Goal: Task Accomplishment & Management: Manage account settings

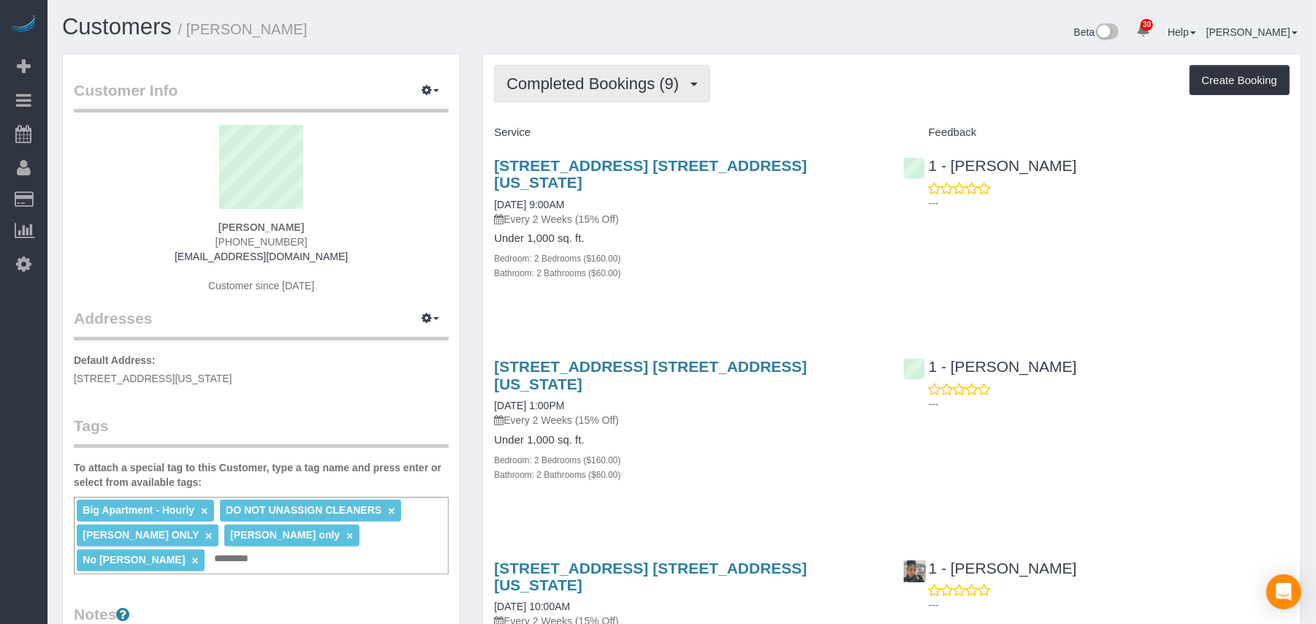
click at [677, 92] on button "Completed Bookings (9)" at bounding box center [602, 83] width 216 height 37
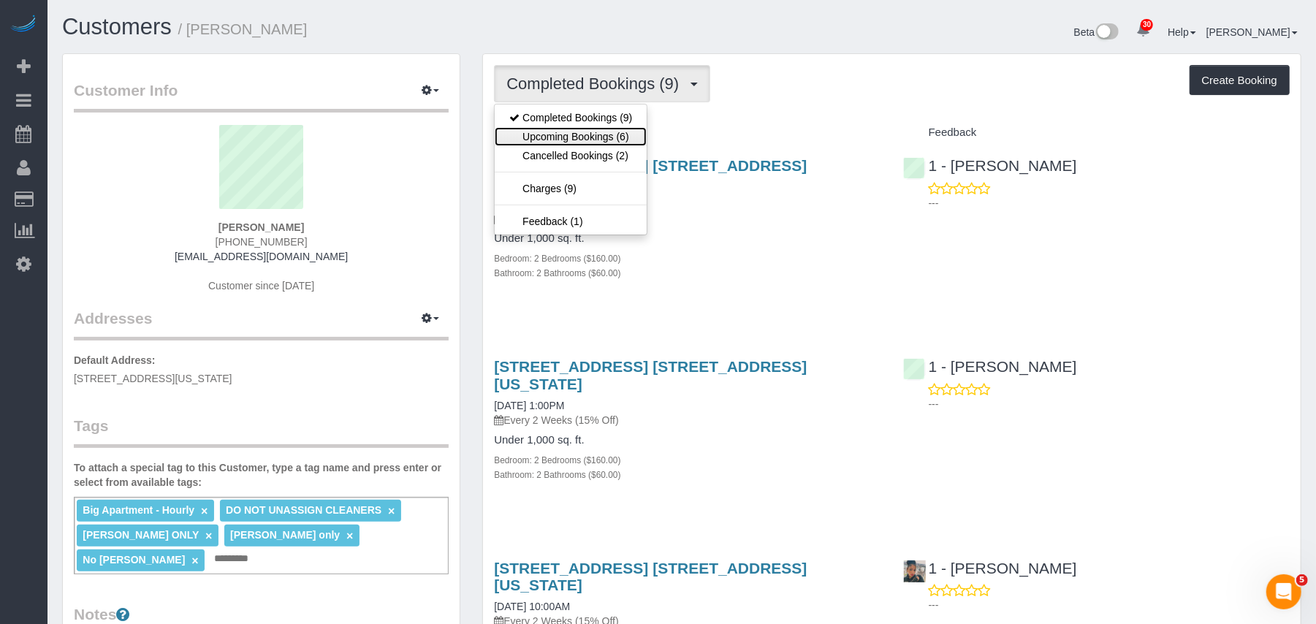
click at [631, 135] on link "Upcoming Bookings (6)" at bounding box center [571, 136] width 152 height 19
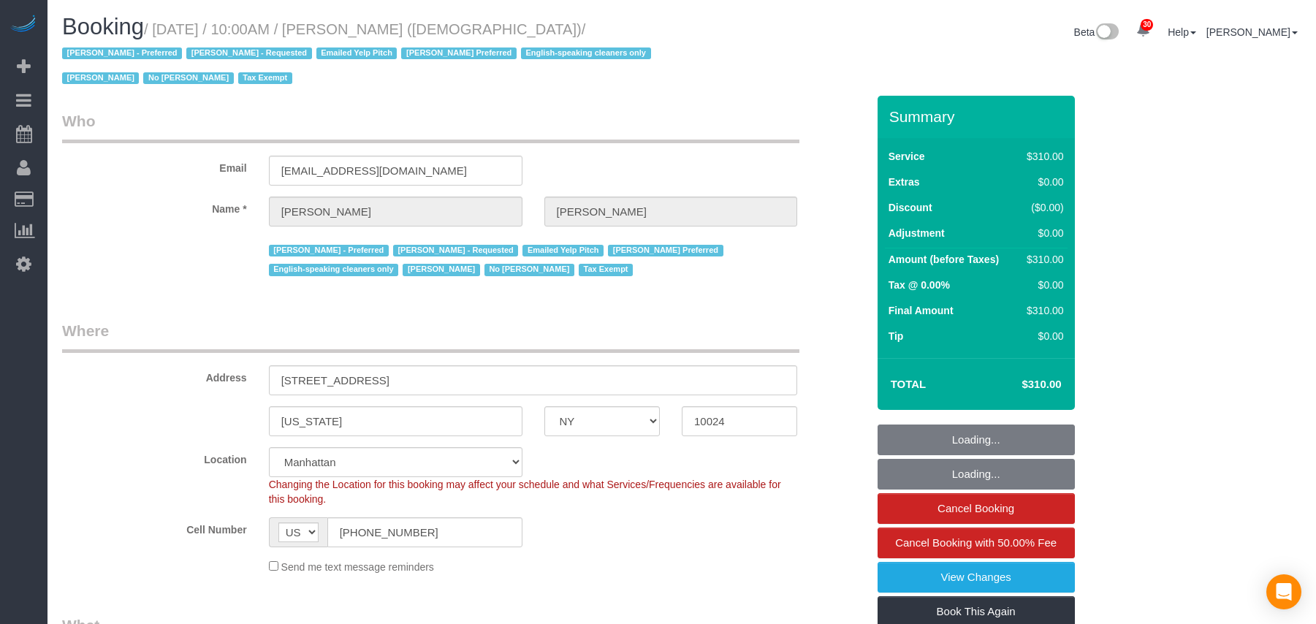
select select "NY"
select select "300"
select select "spot1"
select select "number:89"
select select "number:90"
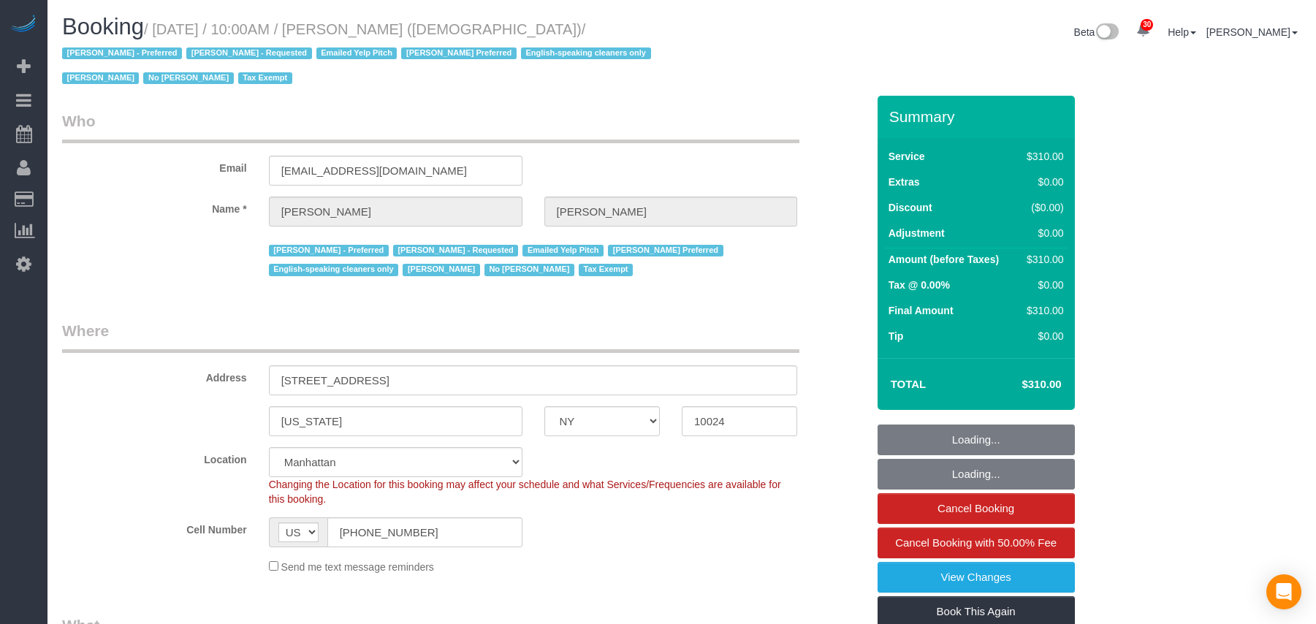
select select "number:15"
select select "number:7"
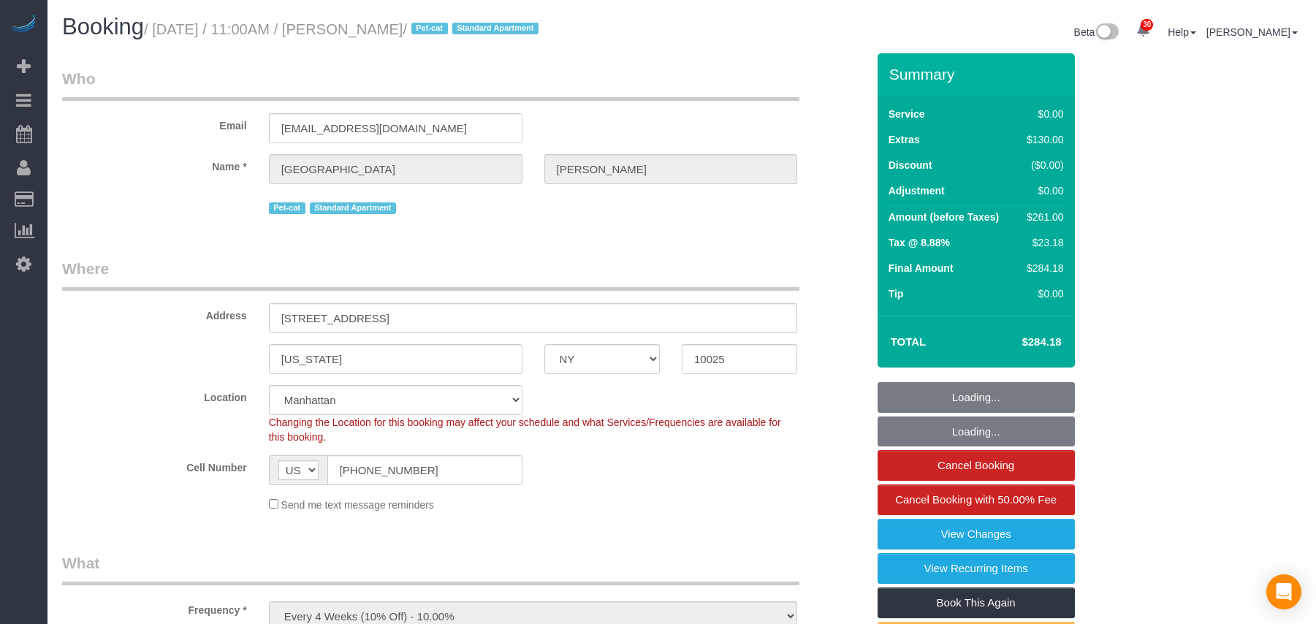
select select "NY"
select select "1"
select select "string:stripe-pm_1QANHu4VGloSiKo7elLGN8pZ"
select select "spot1"
select select "number:57"
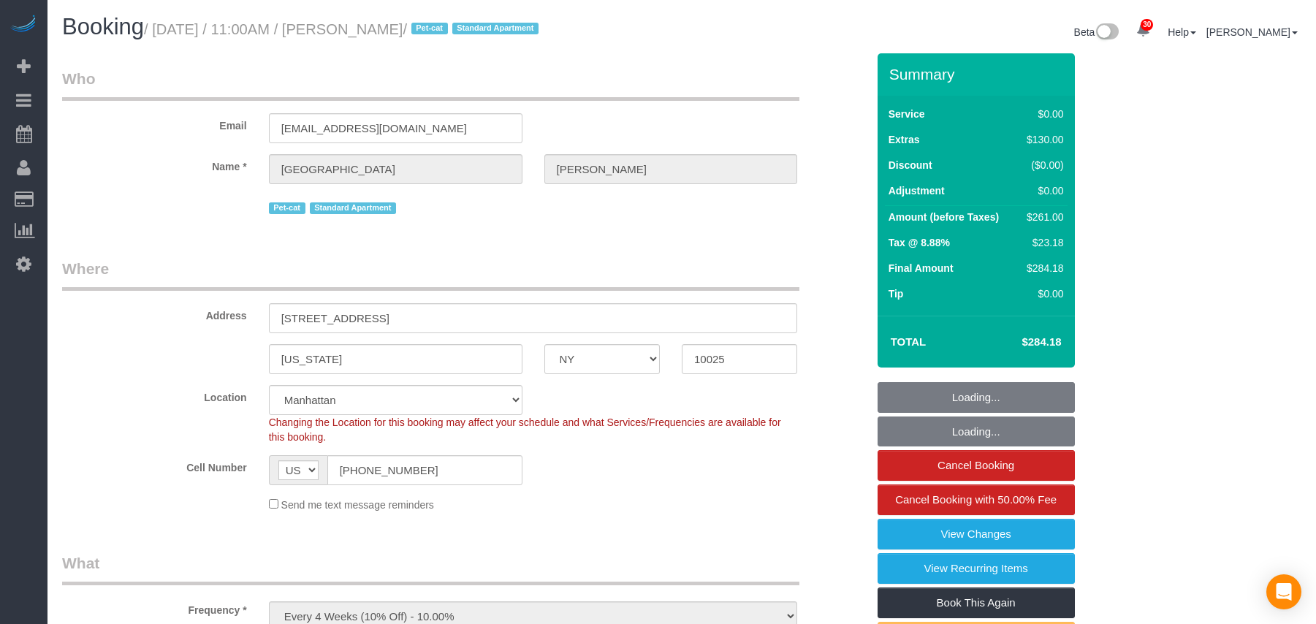
select select "number:74"
select select "number:14"
select select "number:5"
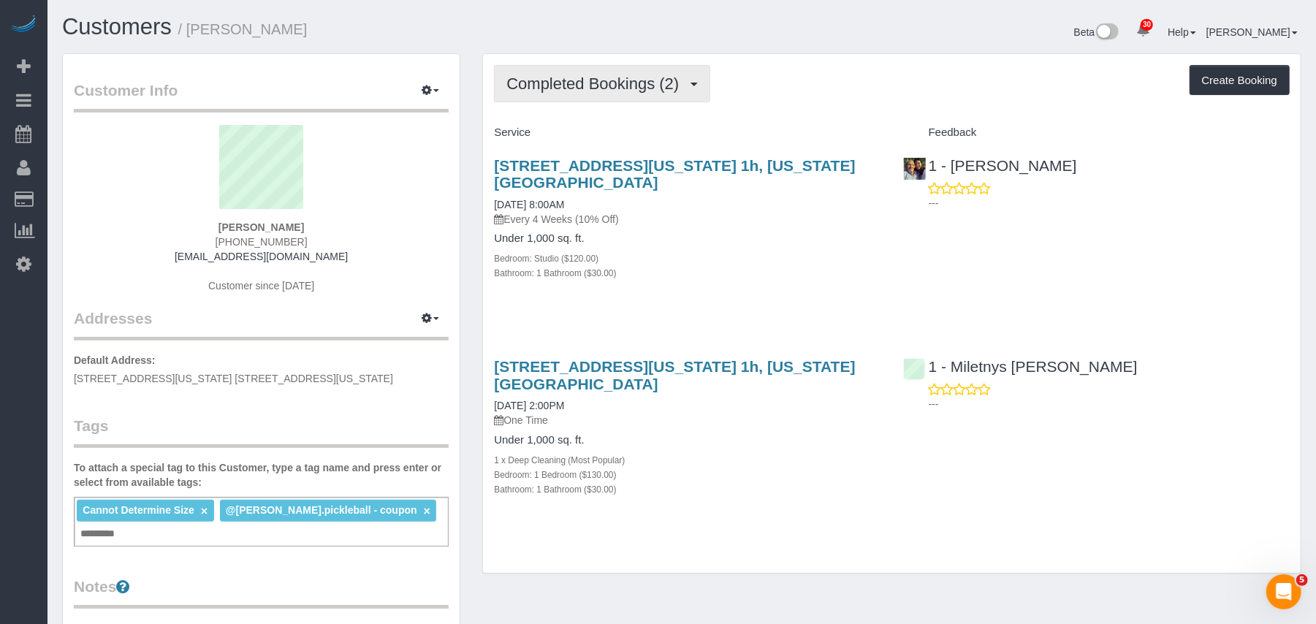
click at [612, 96] on button "Completed Bookings (2)" at bounding box center [602, 83] width 216 height 37
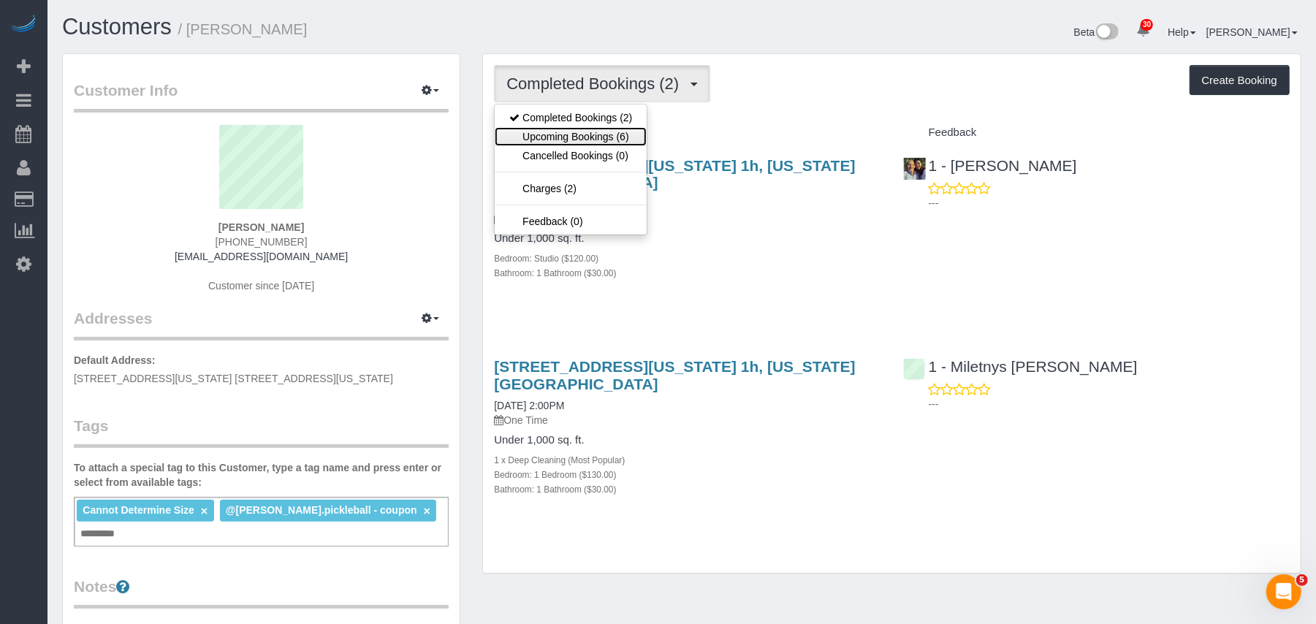
click at [611, 132] on link "Upcoming Bookings (6)" at bounding box center [571, 136] width 152 height 19
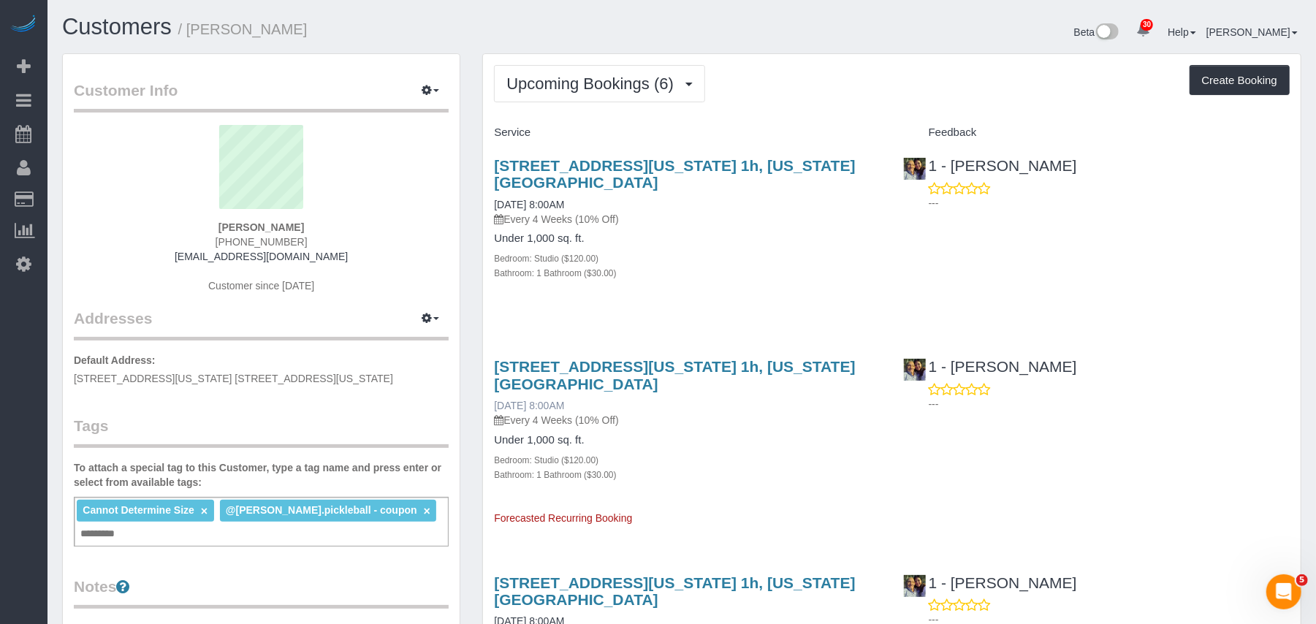
drag, startPoint x: 590, startPoint y: 406, endPoint x: 498, endPoint y: 407, distance: 92.1
click at [498, 407] on div "518 Fort Washington Avenue, Apt. 1h, New York, NY 10033 10/31/2025 8:00AM Every…" at bounding box center [687, 392] width 387 height 69
click at [494, 408] on link "10/31/2025 8:00AM" at bounding box center [529, 406] width 70 height 12
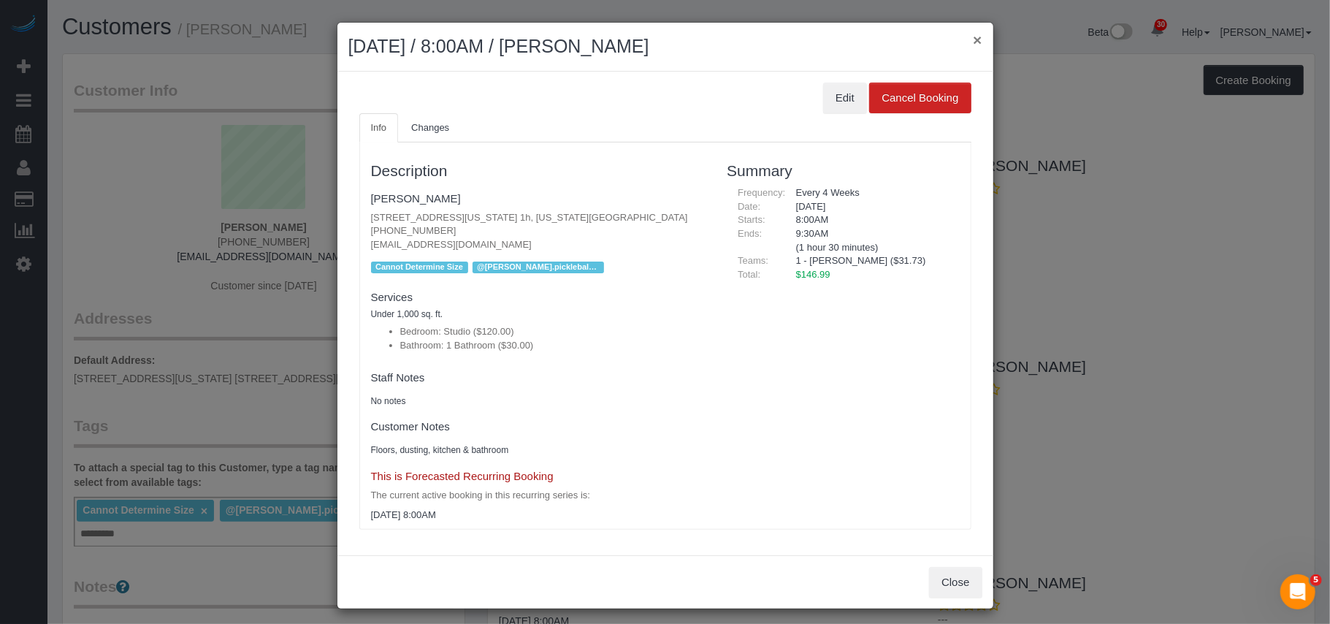
click at [973, 41] on button "×" at bounding box center [977, 39] width 9 height 15
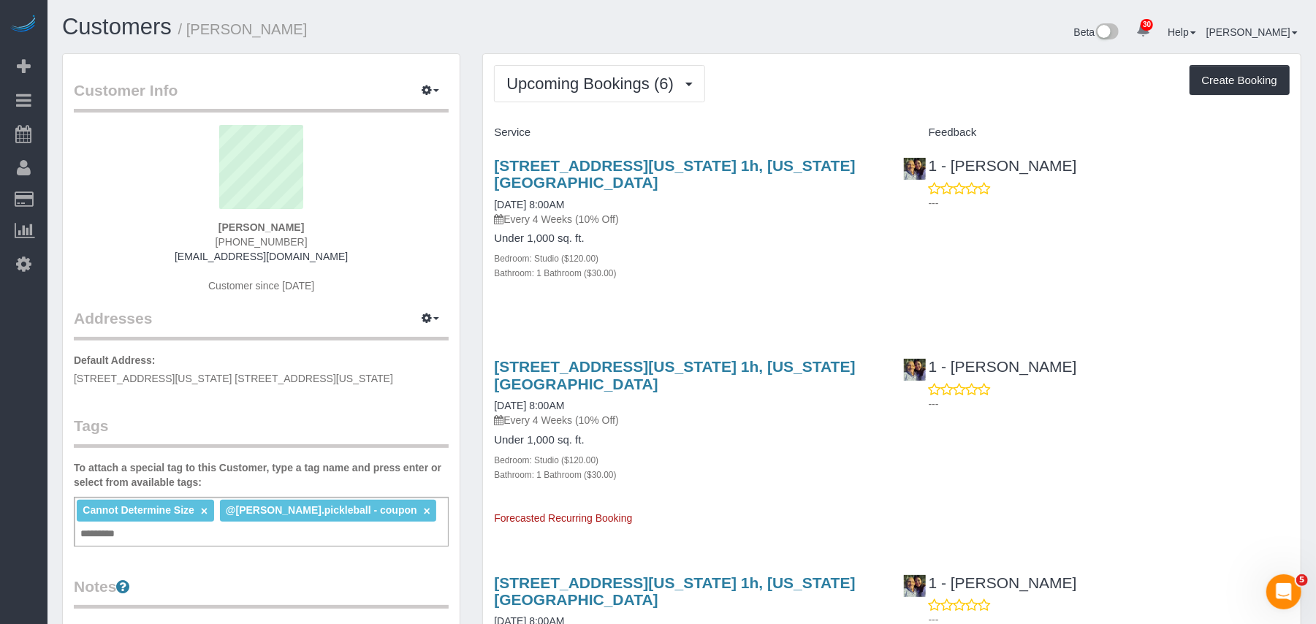
click at [612, 402] on div "518 Fort Washington Avenue, Apt. 1h, New York, NY 10033 10/31/2025 8:00AM Every…" at bounding box center [687, 392] width 387 height 69
drag, startPoint x: 598, startPoint y: 406, endPoint x: 228, endPoint y: 73, distance: 497.7
click at [492, 405] on div "518 Fort Washington Avenue, Apt. 1h, New York, NY 10033 10/31/2025 8:00AM Every…" at bounding box center [687, 435] width 408 height 179
copy link "10/31/2025 8:00AM"
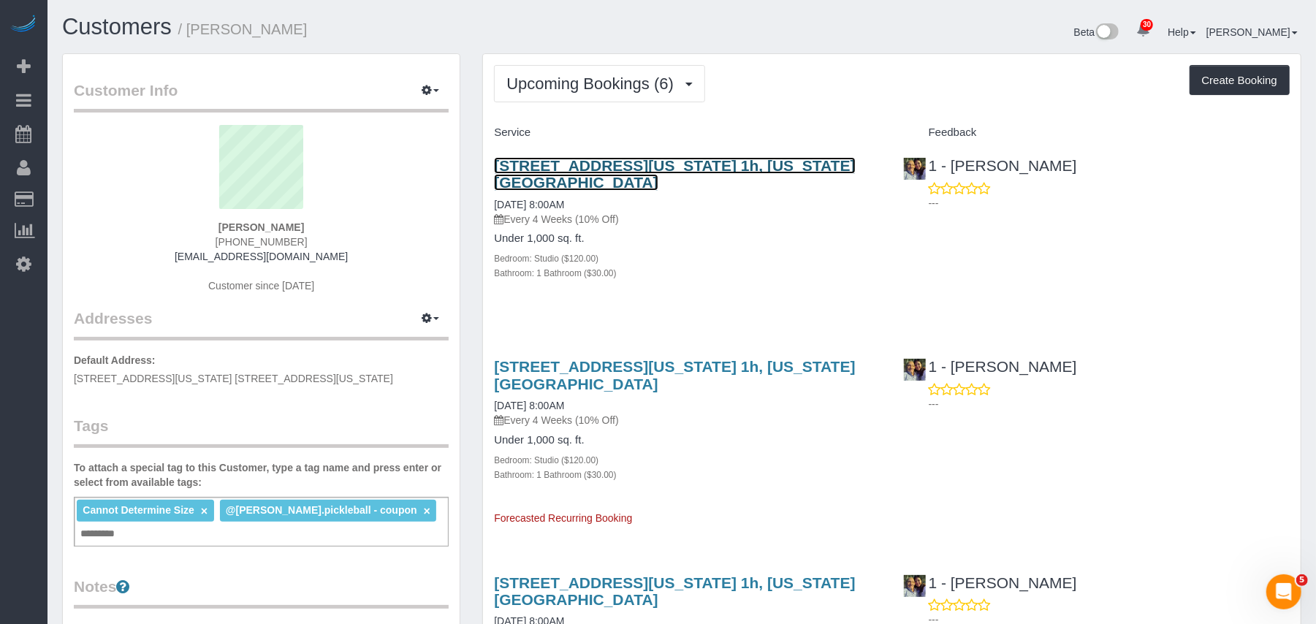
click at [624, 167] on link "518 Fort Washington Avenue, Apt. 1h, New York, NY 10033" at bounding box center [674, 174] width 361 height 34
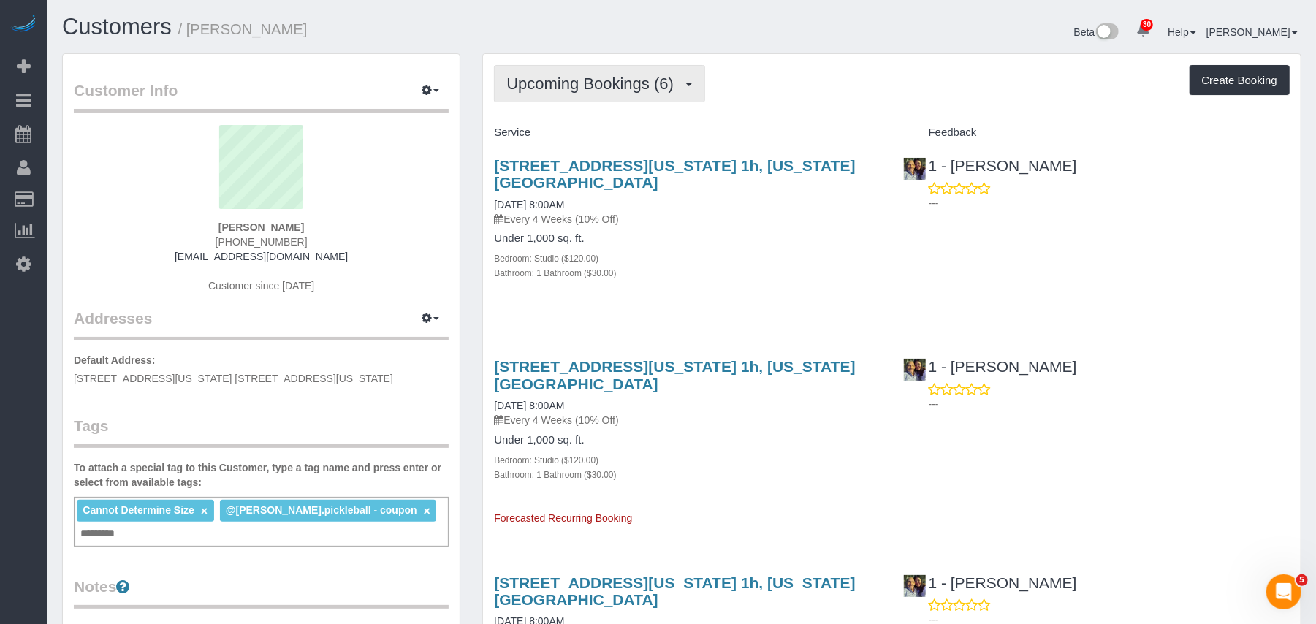
click at [599, 91] on button "Upcoming Bookings (6)" at bounding box center [599, 83] width 211 height 37
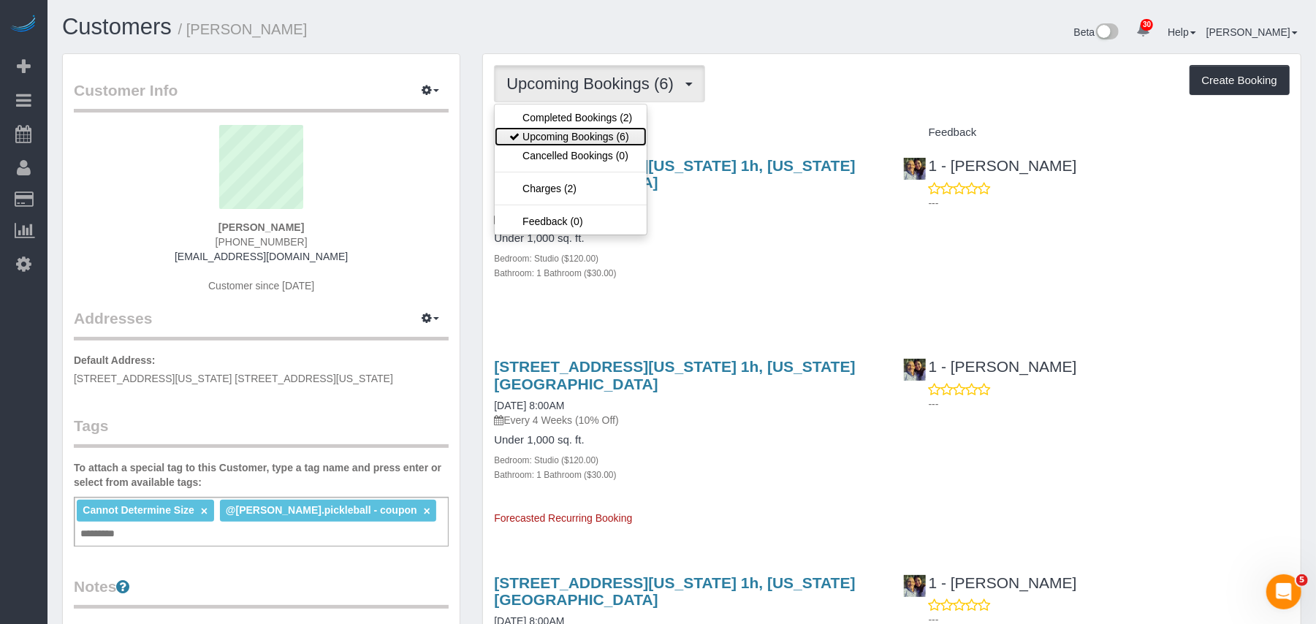
click at [582, 144] on link "Upcoming Bookings (6)" at bounding box center [571, 136] width 152 height 19
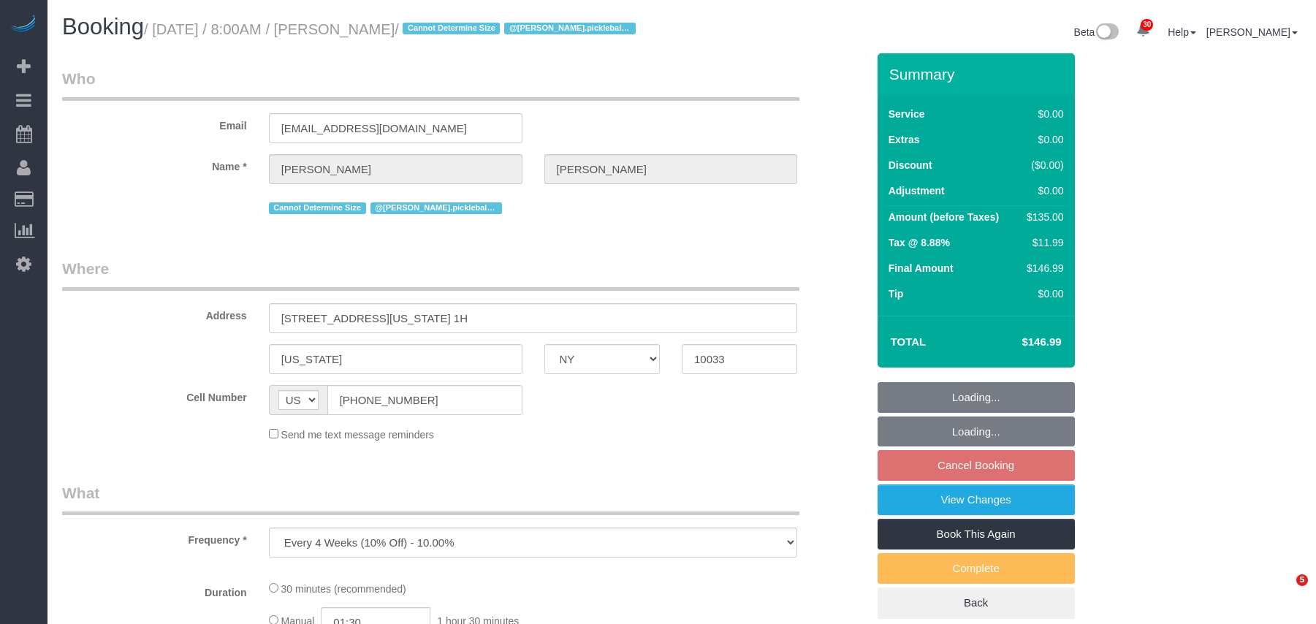
select select "NY"
select select "number:56"
select select "number:90"
select select "number:15"
select select "number:5"
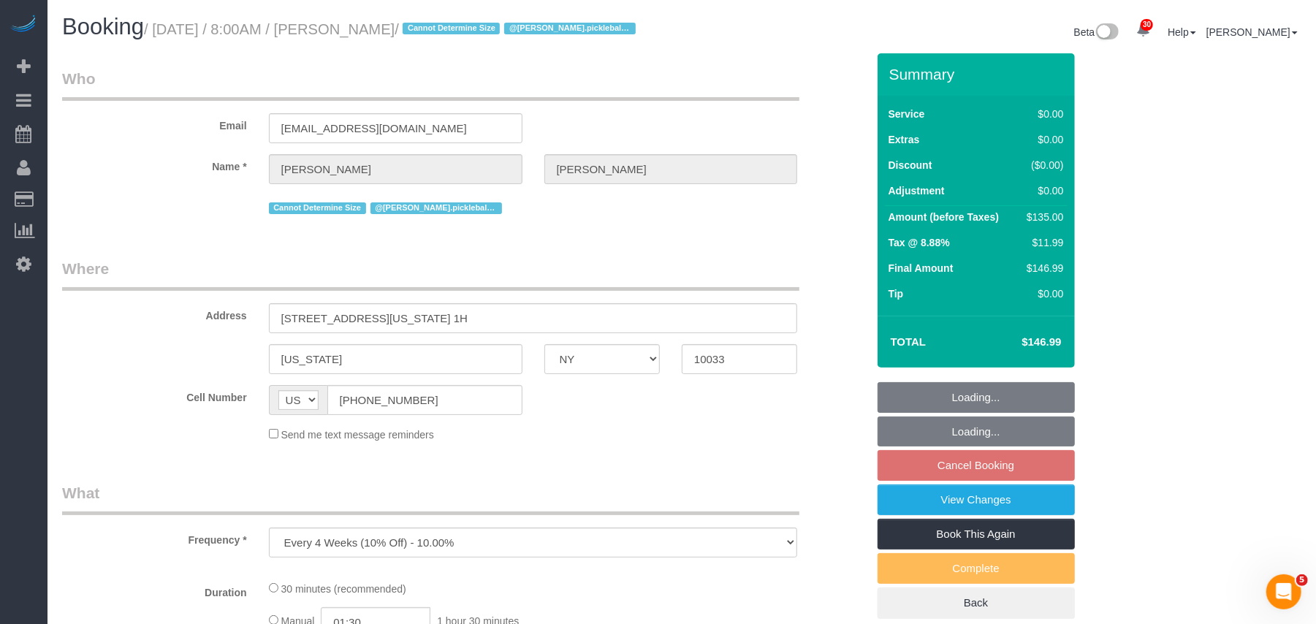
select select "string:stripe-pm_1QH8pE4VGloSiKo7WdYkAuZV"
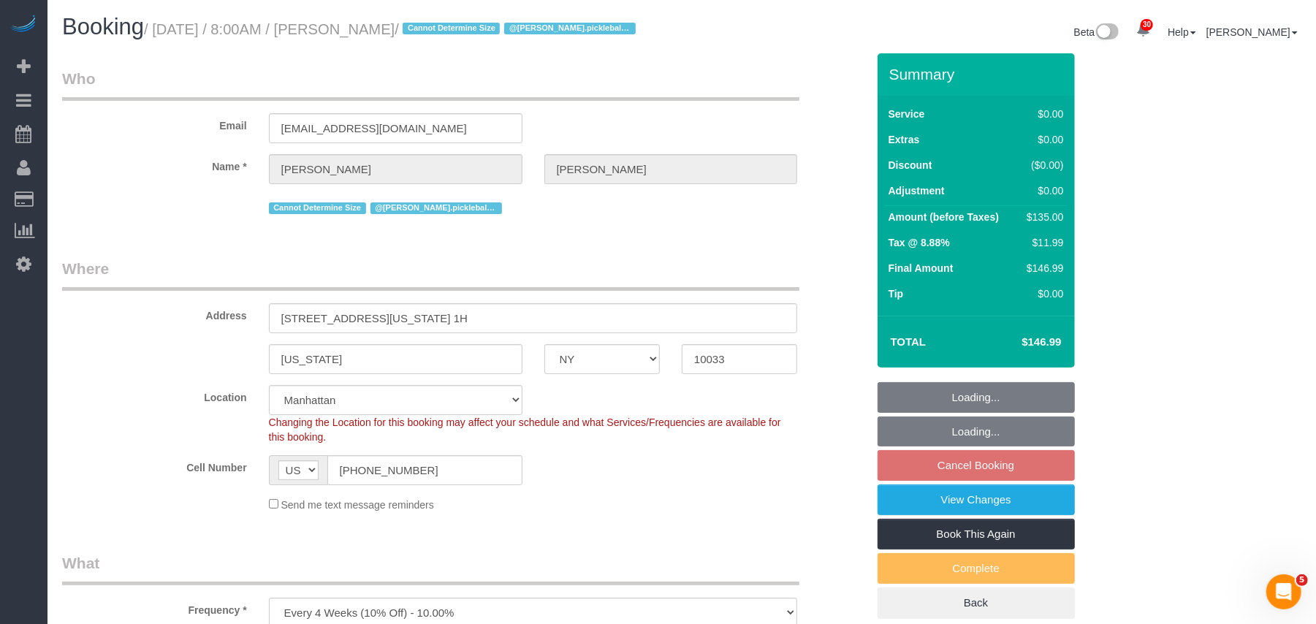
select select "spot1"
select select "object:1532"
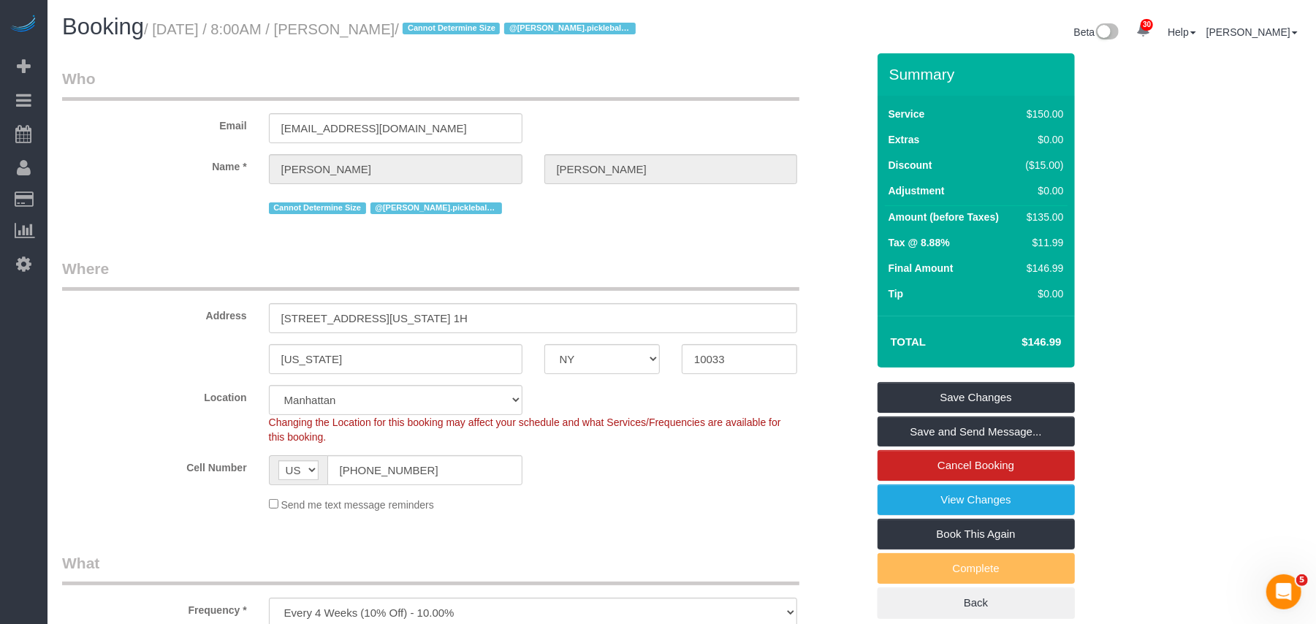
drag, startPoint x: 475, startPoint y: 30, endPoint x: 158, endPoint y: 28, distance: 317.1
click at [158, 28] on small "/ [DATE] / 8:00AM / [PERSON_NAME] / Cannot Determine Size @[PERSON_NAME].pickle…" at bounding box center [392, 29] width 496 height 16
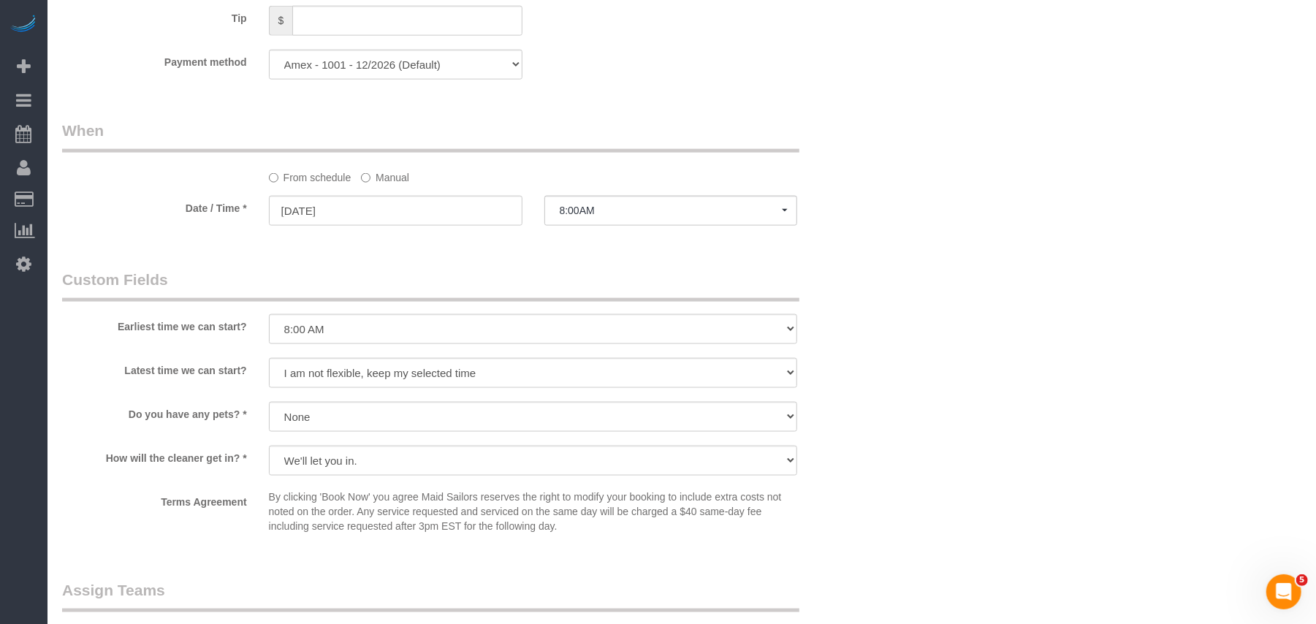
scroll to position [1461, 0]
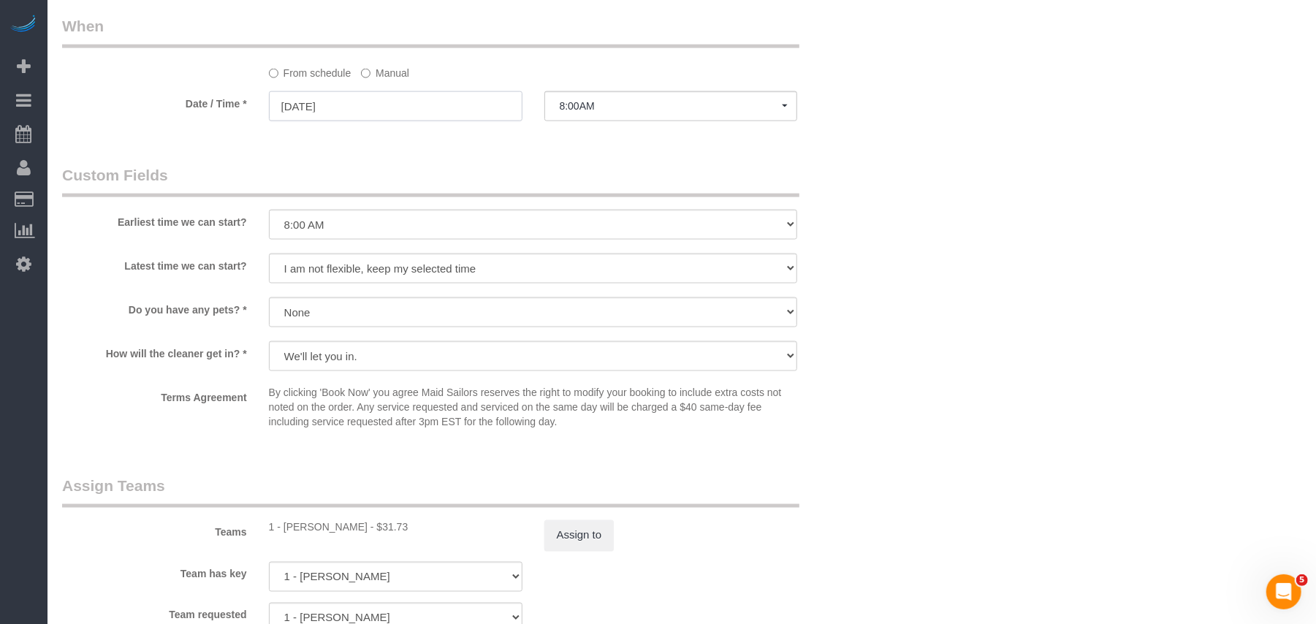
click at [413, 121] on input "[DATE]" at bounding box center [396, 106] width 254 height 30
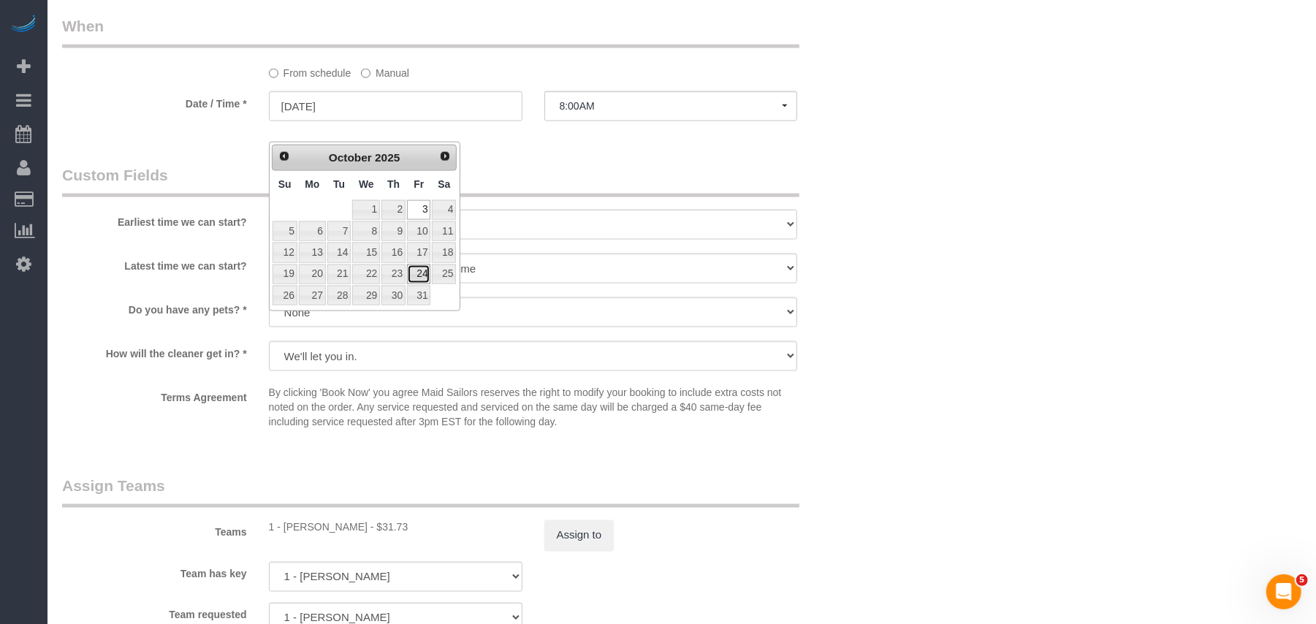
click at [424, 275] on link "24" at bounding box center [418, 274] width 23 height 20
type input "[DATE]"
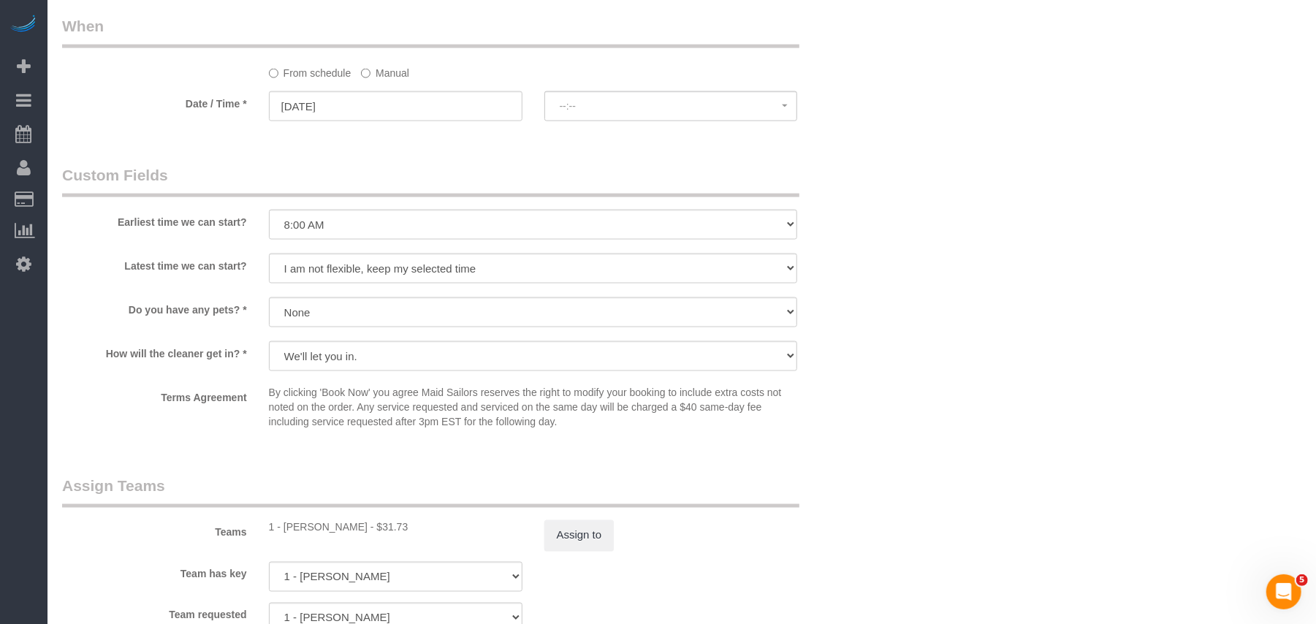
select select "spot56"
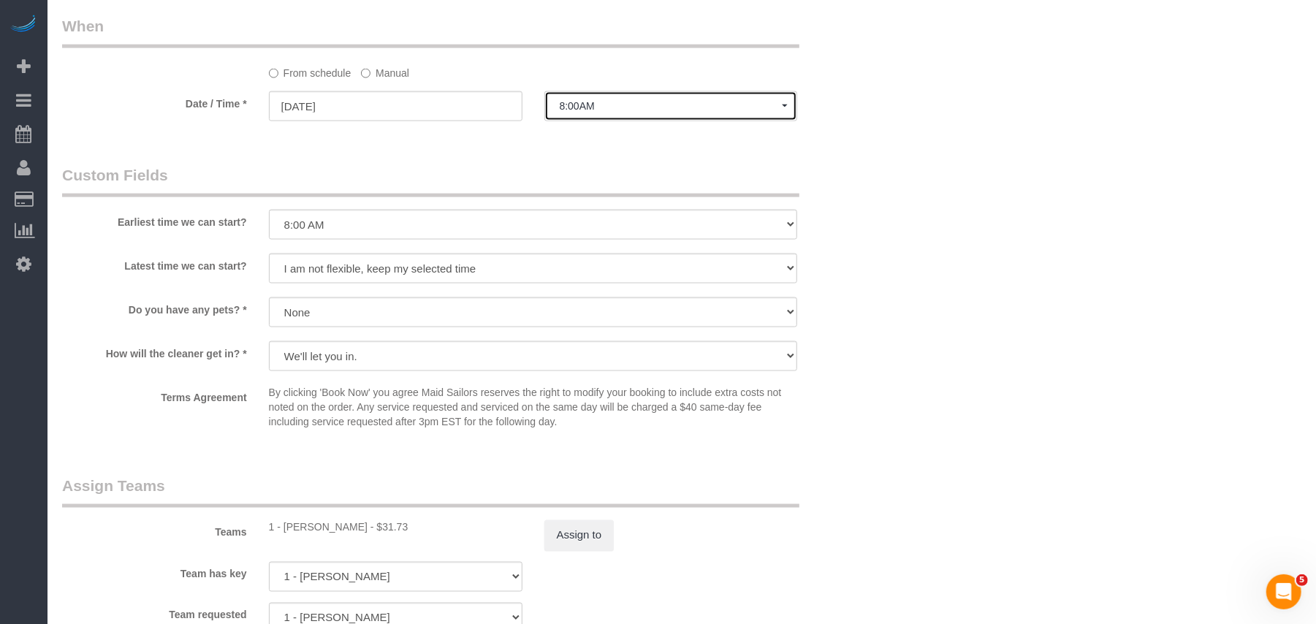
click at [585, 112] on span "8:00AM" at bounding box center [671, 106] width 223 height 12
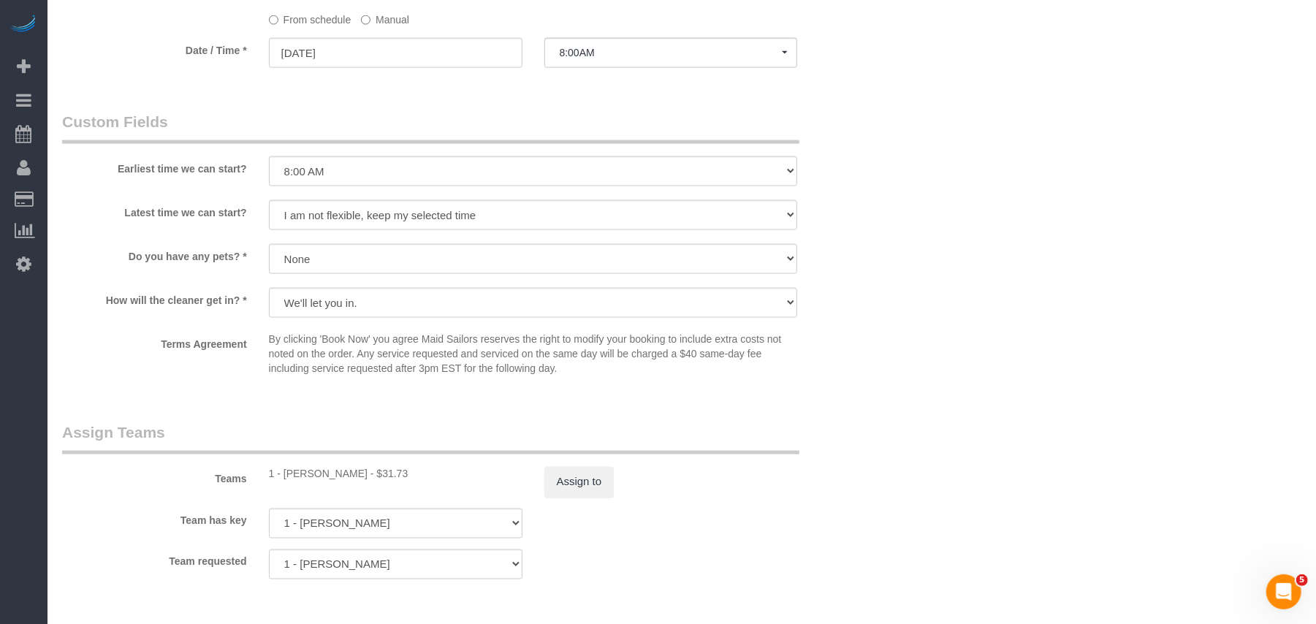
scroll to position [1558, 0]
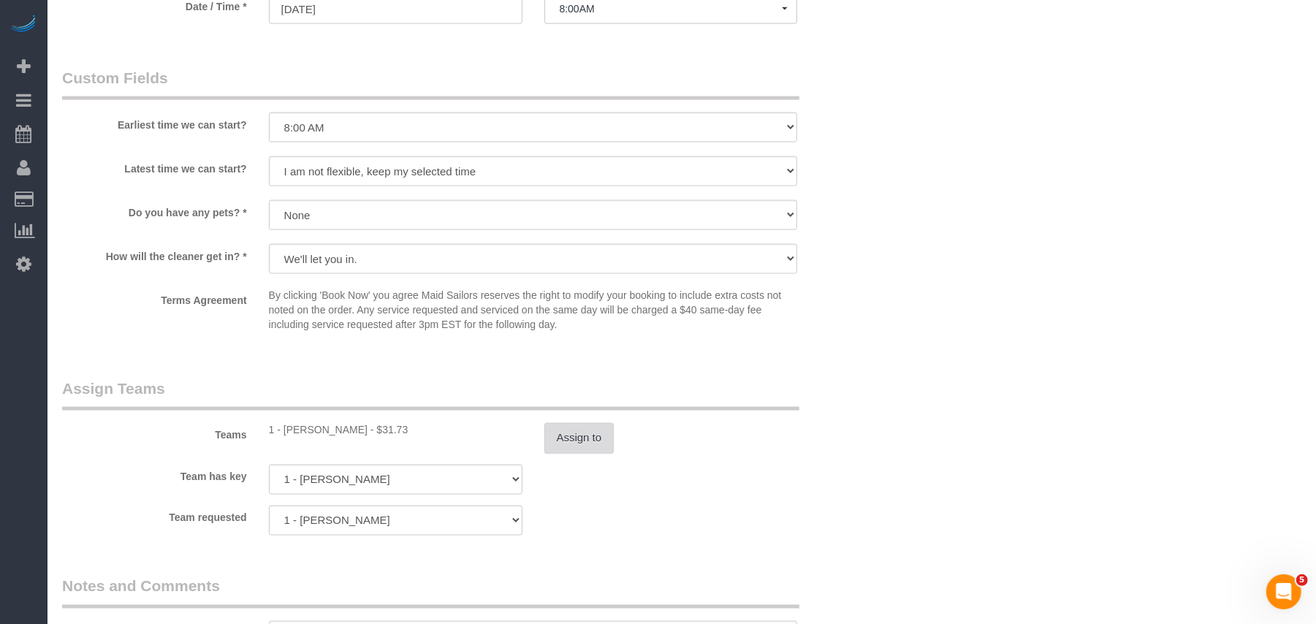
click at [573, 454] on button "Assign to" at bounding box center [579, 438] width 70 height 31
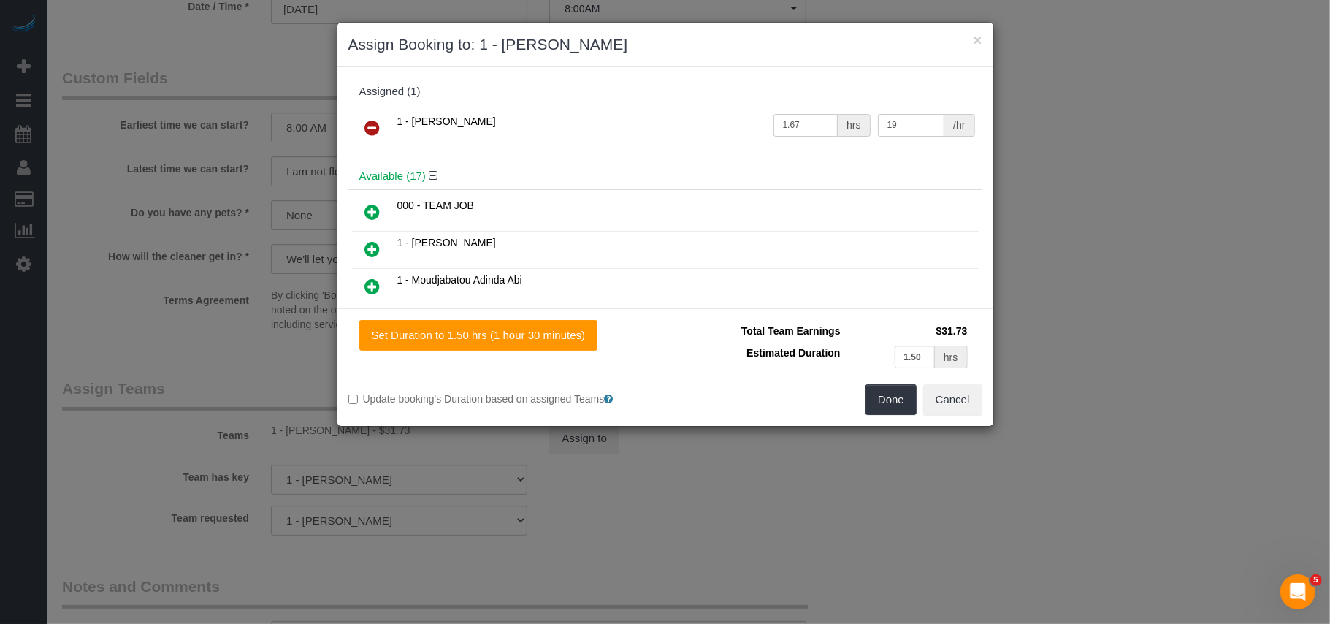
click at [377, 132] on icon at bounding box center [372, 128] width 15 height 18
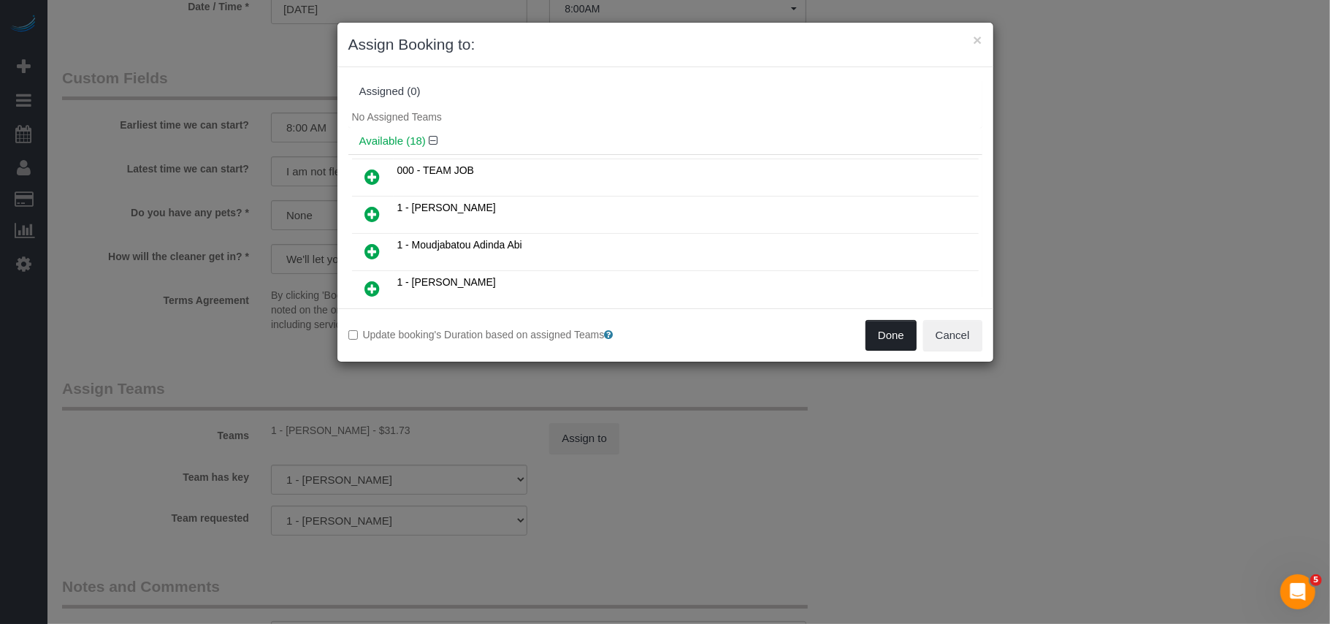
click at [896, 348] on button "Done" at bounding box center [891, 335] width 51 height 31
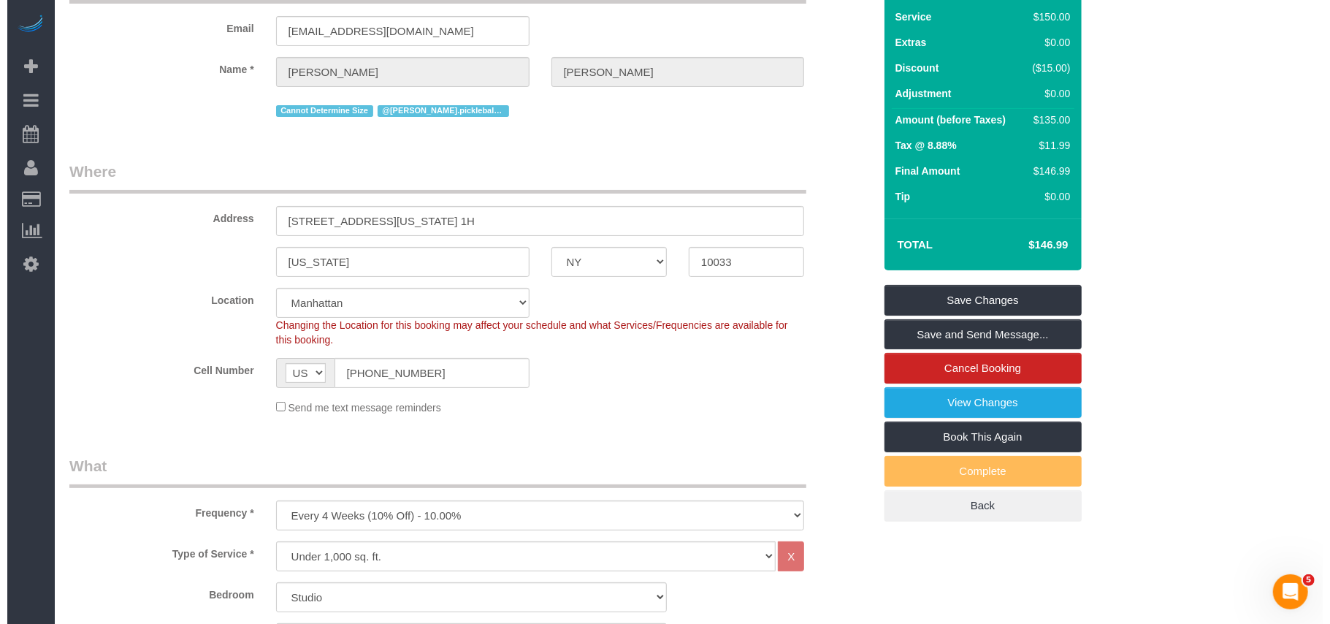
scroll to position [0, 0]
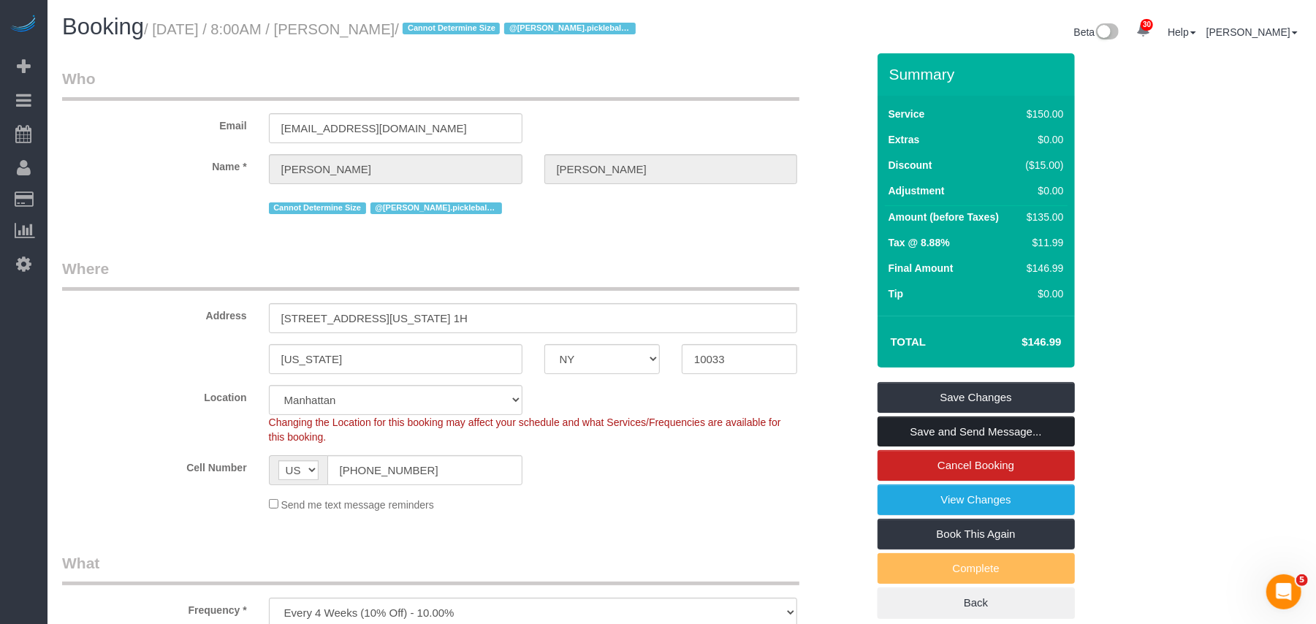
click at [950, 440] on link "Save and Send Message..." at bounding box center [975, 431] width 197 height 31
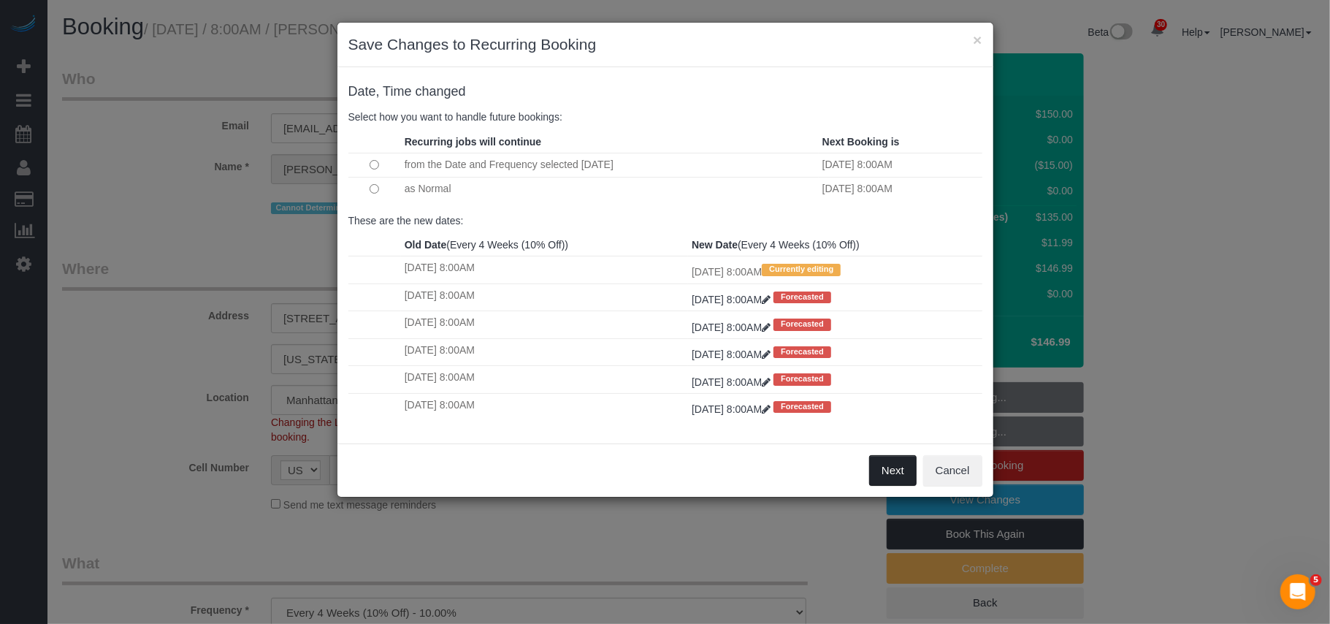
click at [878, 468] on button "Next" at bounding box center [892, 470] width 47 height 31
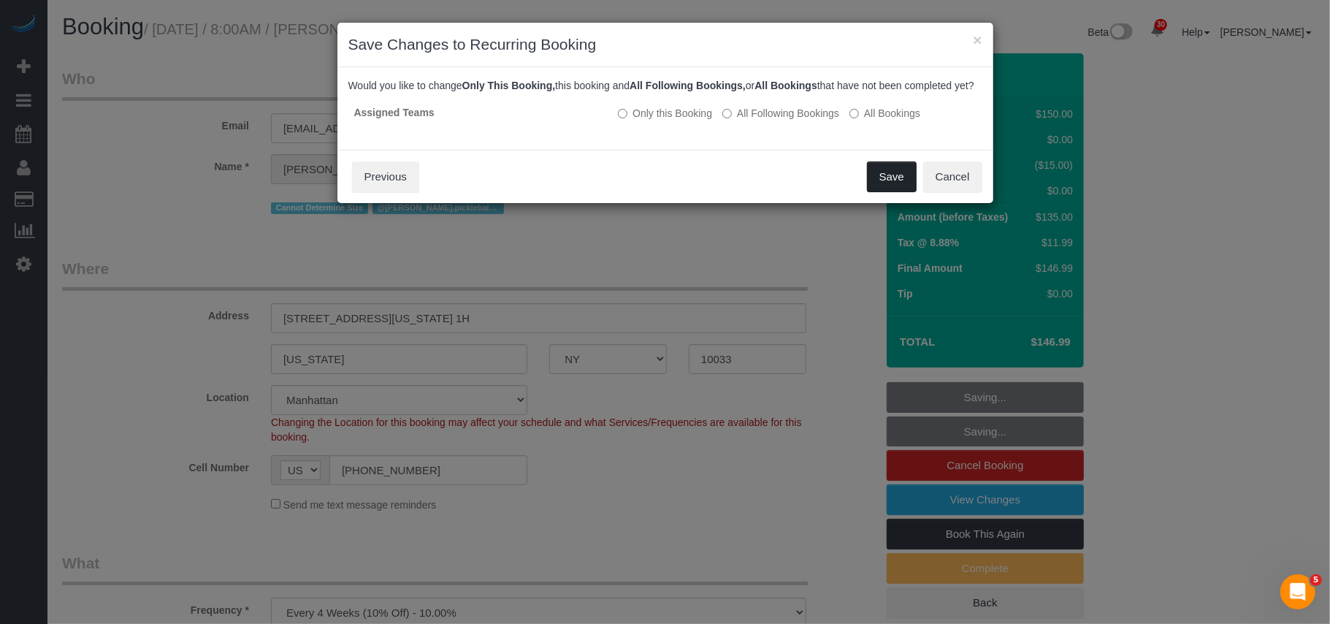
click at [878, 192] on button "Save" at bounding box center [892, 176] width 50 height 31
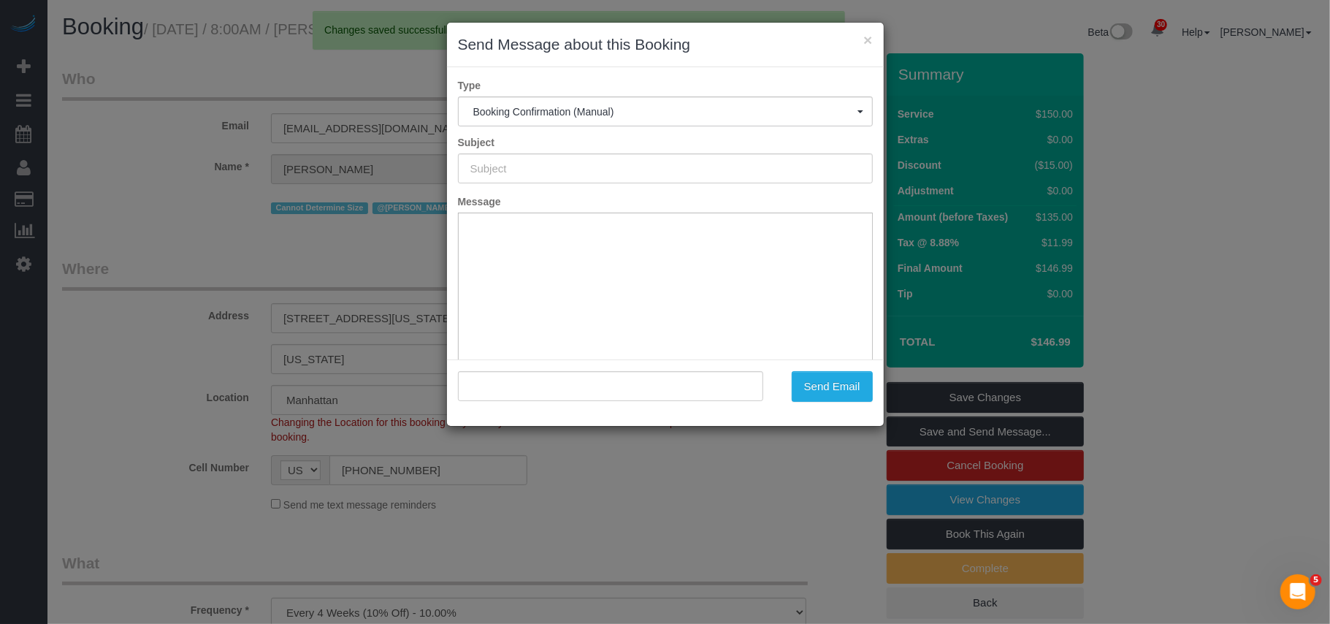
type input "Cleaning Confirmed for [DATE] 8:00am"
type input ""[PERSON_NAME]" <[EMAIL_ADDRESS][DOMAIN_NAME]>"
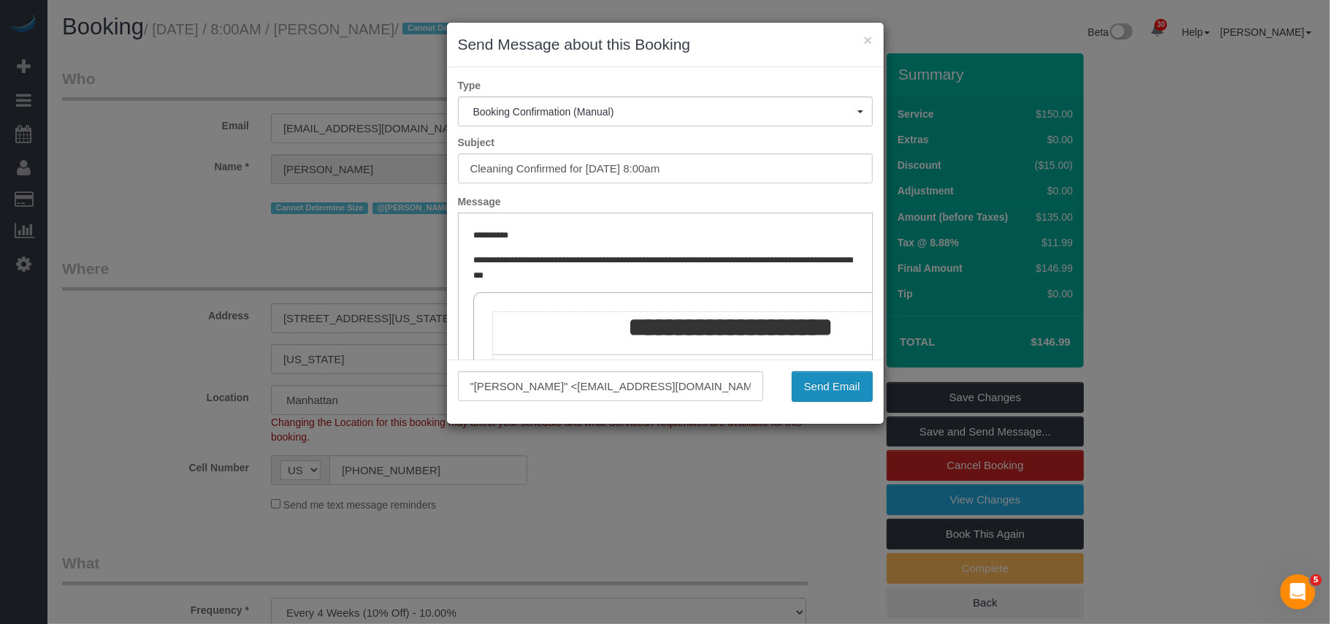
click at [828, 374] on button "Send Email" at bounding box center [832, 386] width 81 height 31
